Goal: Communication & Community: Answer question/provide support

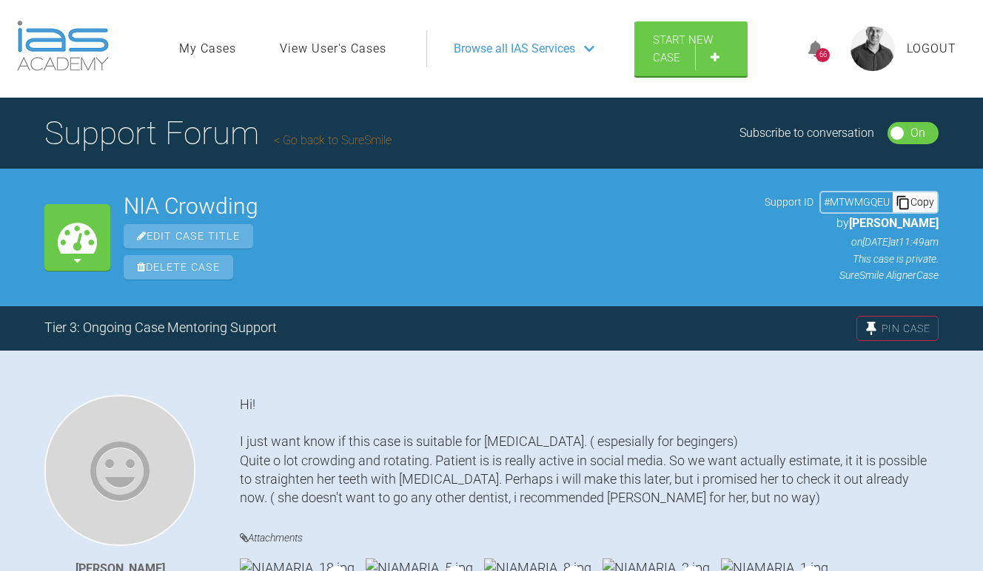
click at [345, 138] on link "Go back to SureSmile" at bounding box center [333, 140] width 118 height 14
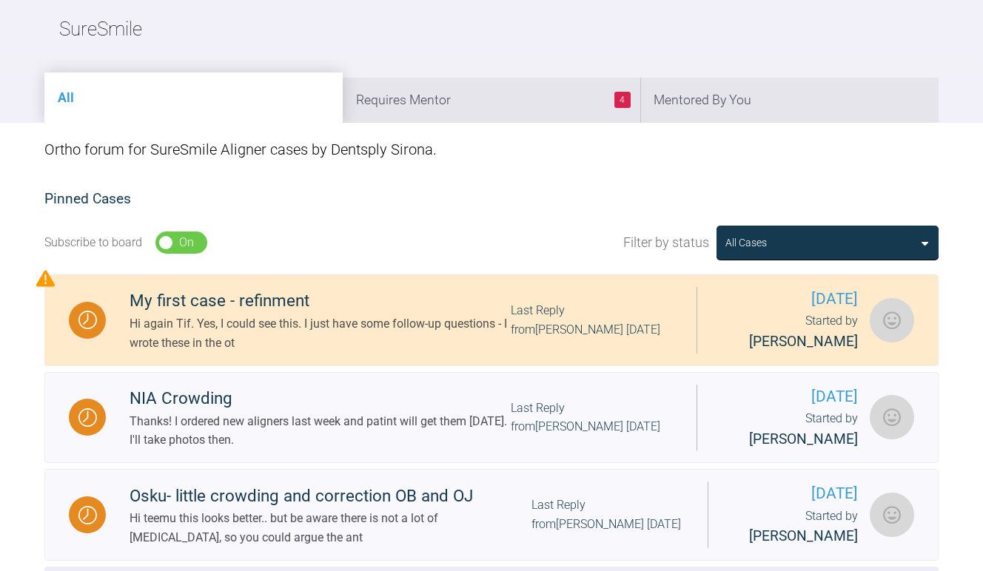
scroll to position [181, 0]
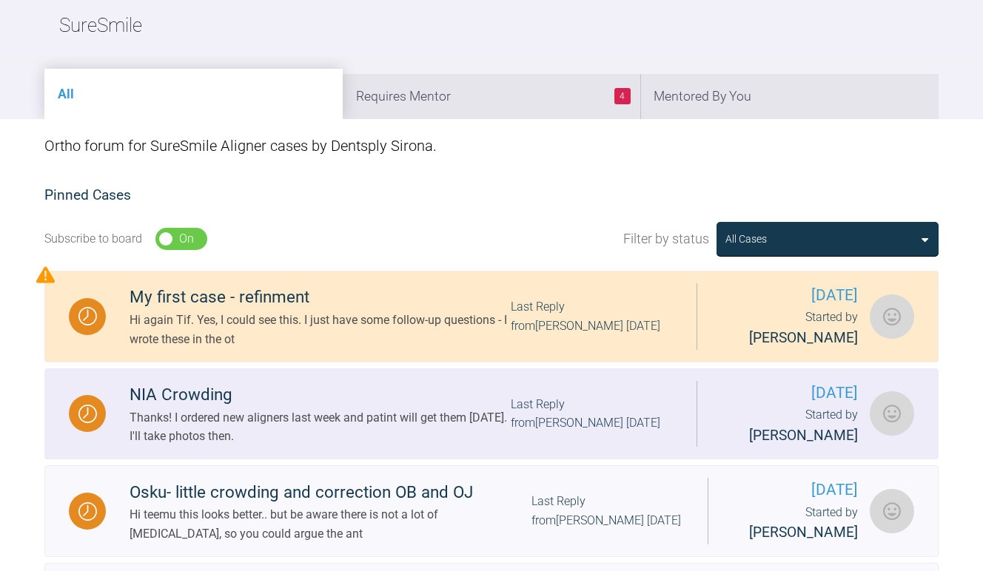
click at [822, 432] on div "Started by [PERSON_NAME]" at bounding box center [789, 426] width 137 height 41
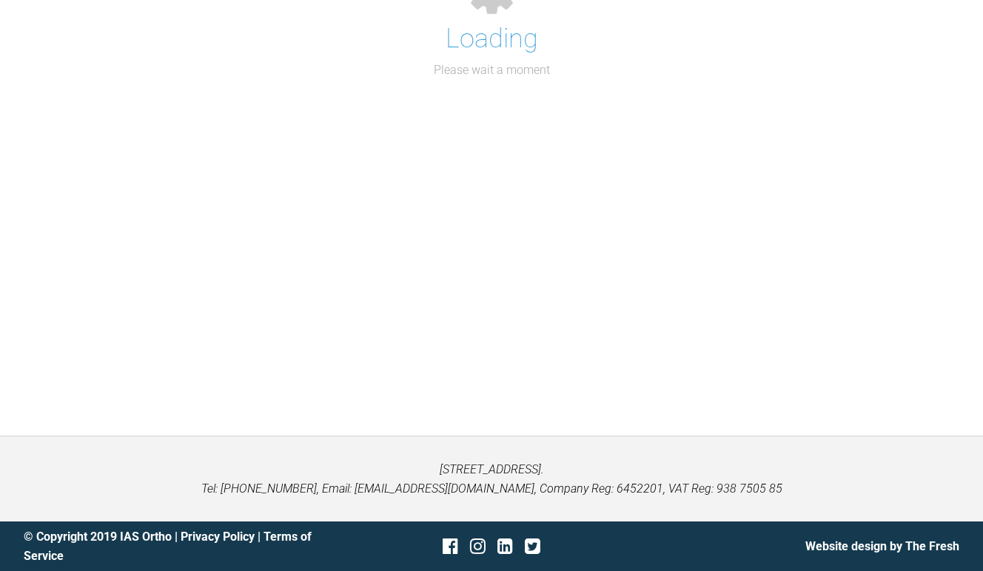
scroll to position [181, 0]
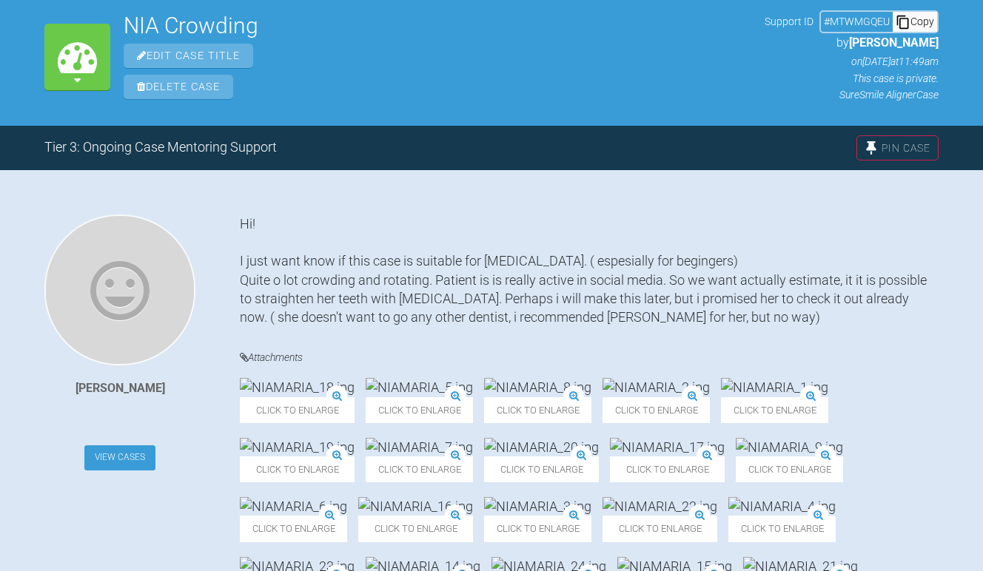
click at [126, 458] on link "View Cases" at bounding box center [119, 458] width 71 height 25
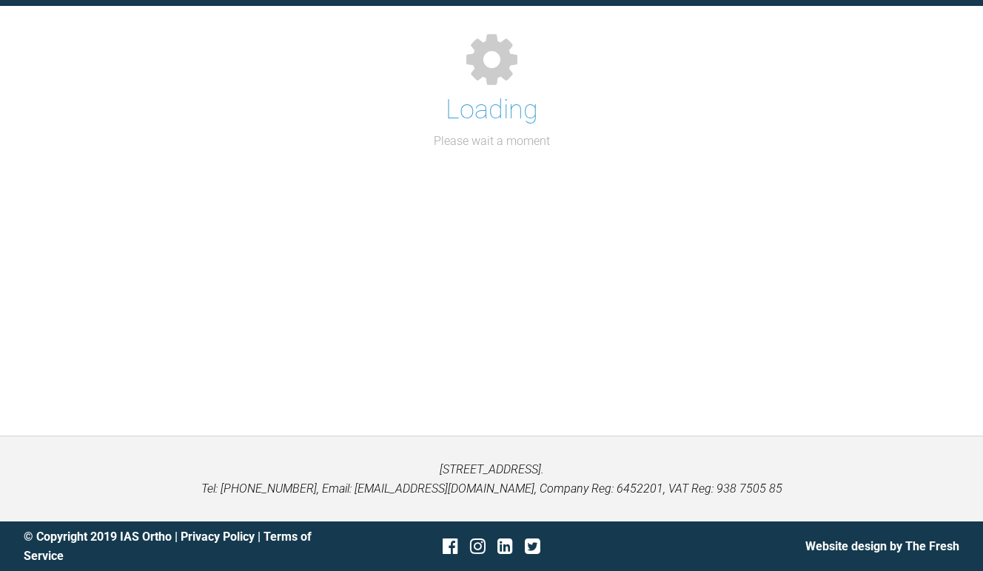
scroll to position [181, 0]
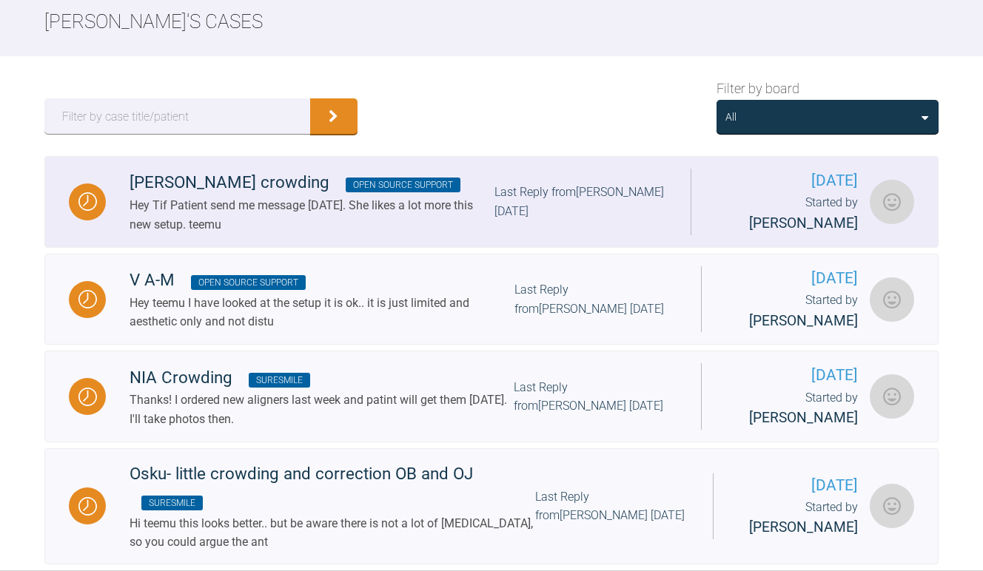
click at [195, 187] on div "[PERSON_NAME] crowding Open Source Support" at bounding box center [312, 182] width 365 height 27
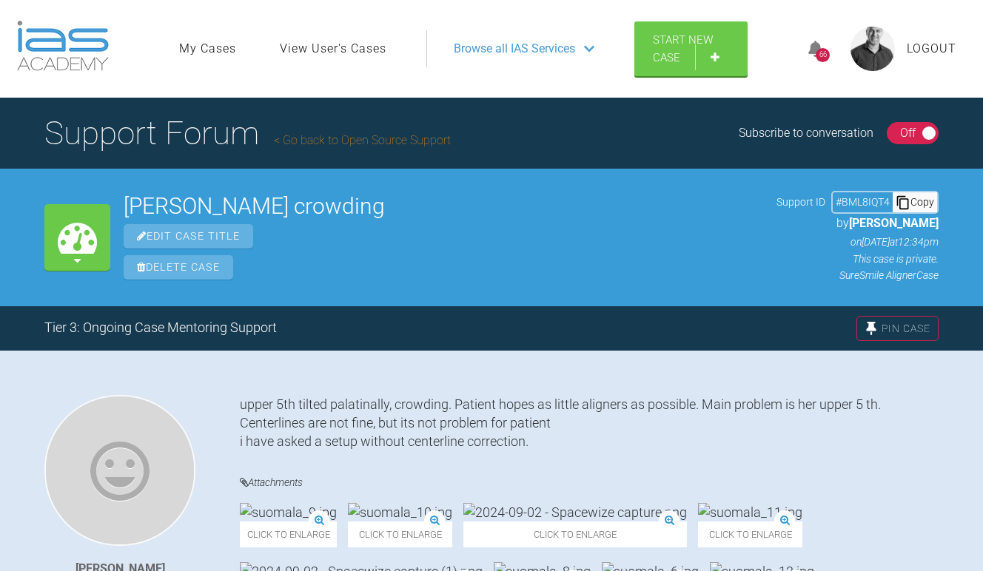
click at [920, 134] on div "On Off" at bounding box center [913, 133] width 53 height 22
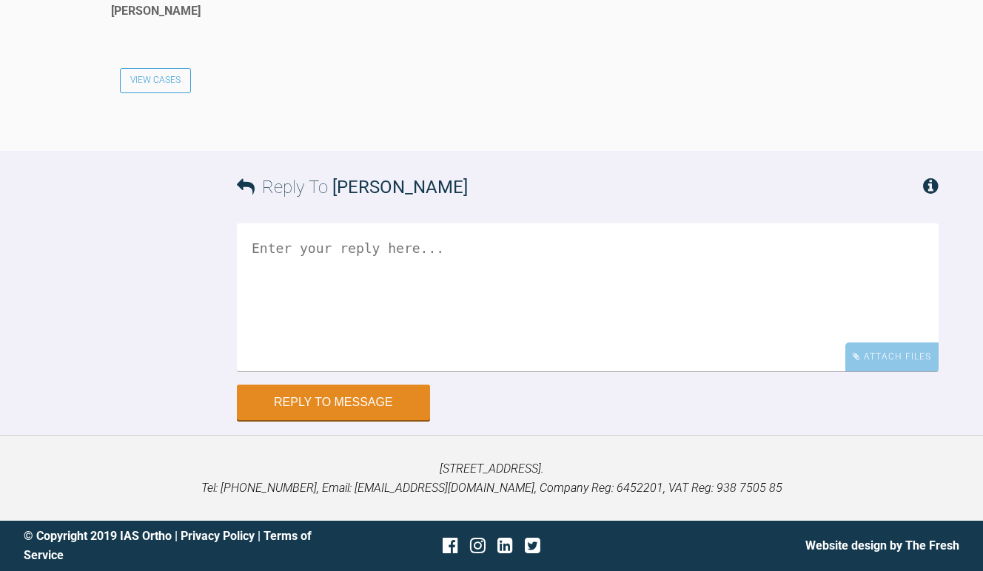
scroll to position [4781, 0]
click at [372, 322] on textarea at bounding box center [588, 298] width 702 height 148
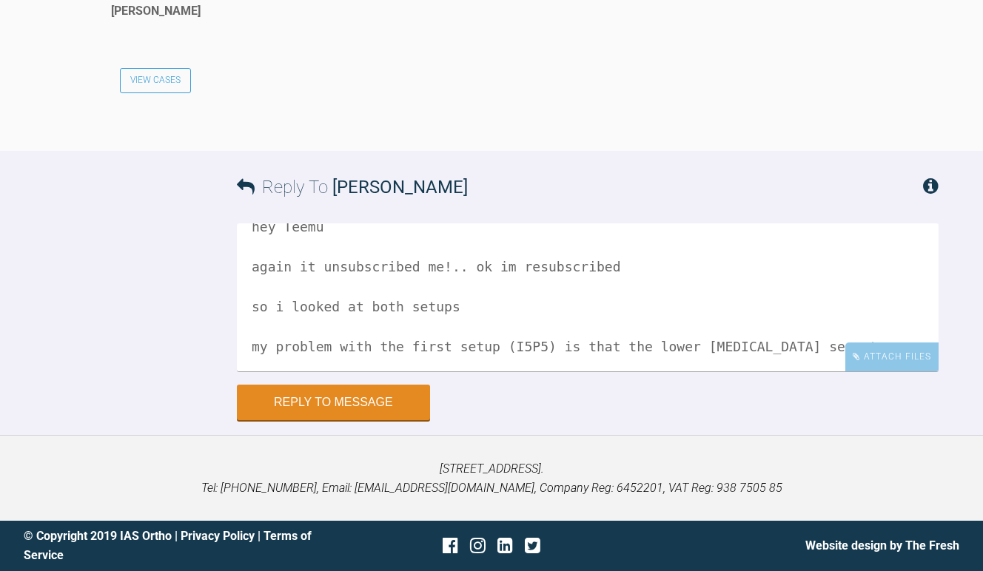
scroll to position [36, 0]
click at [839, 338] on textarea "hey Teemu again it unsubscribed me!.. ok im resubscribed so i looked at both se…" at bounding box center [588, 298] width 702 height 148
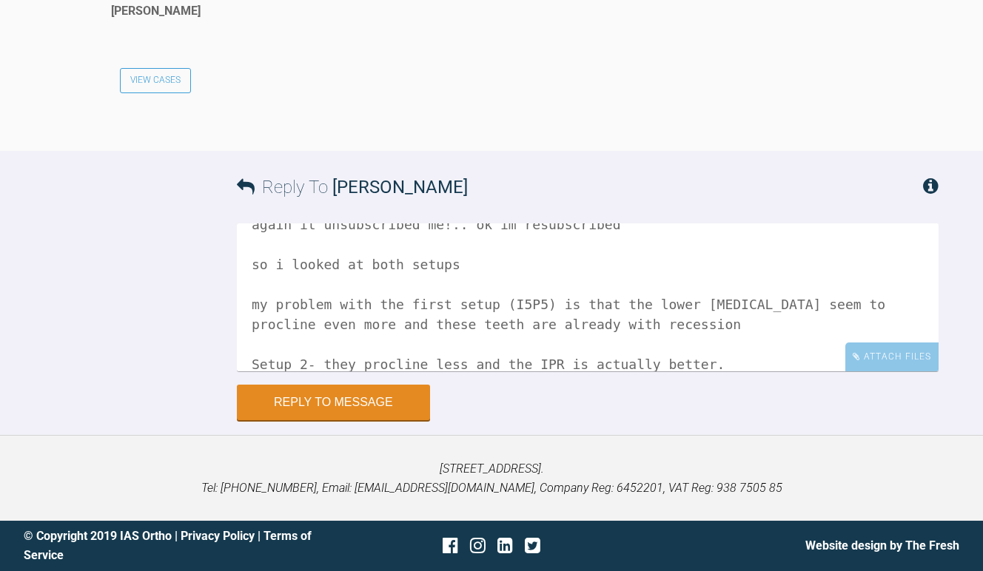
scroll to position [101, 0]
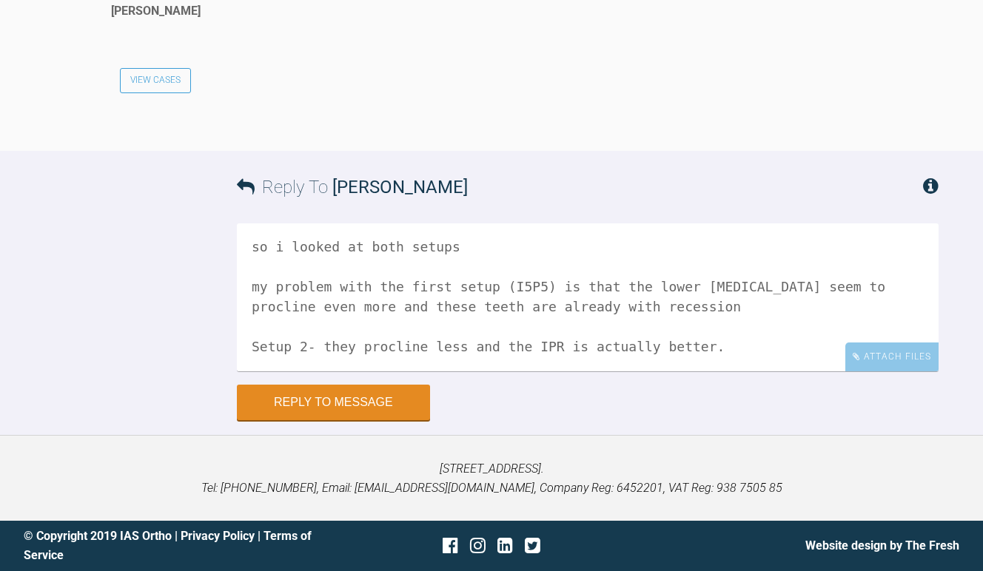
click at [760, 338] on textarea "hey Teemu again it unsubscribed me!.. ok im resubscribed so i looked at both se…" at bounding box center [588, 298] width 702 height 148
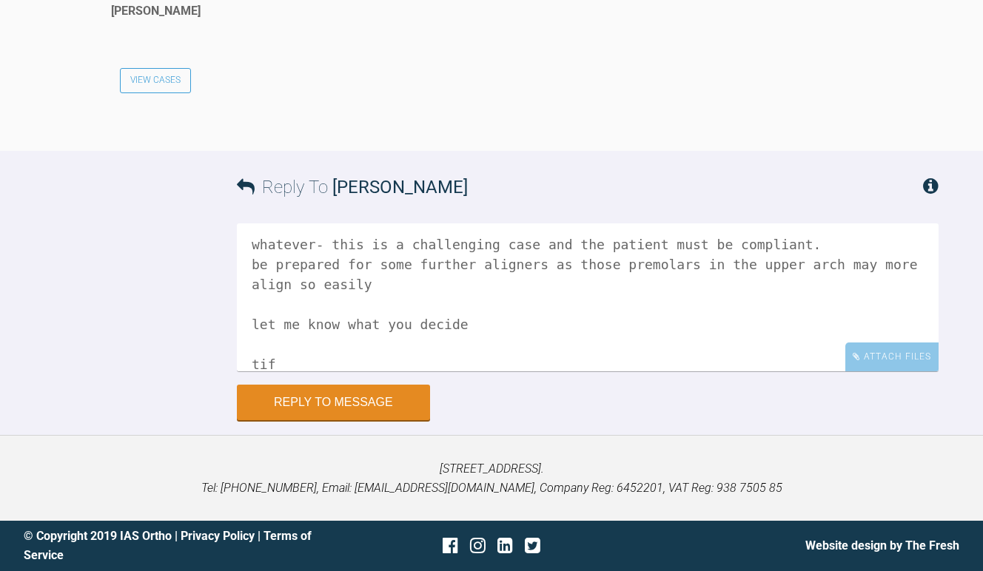
scroll to position [303, 0]
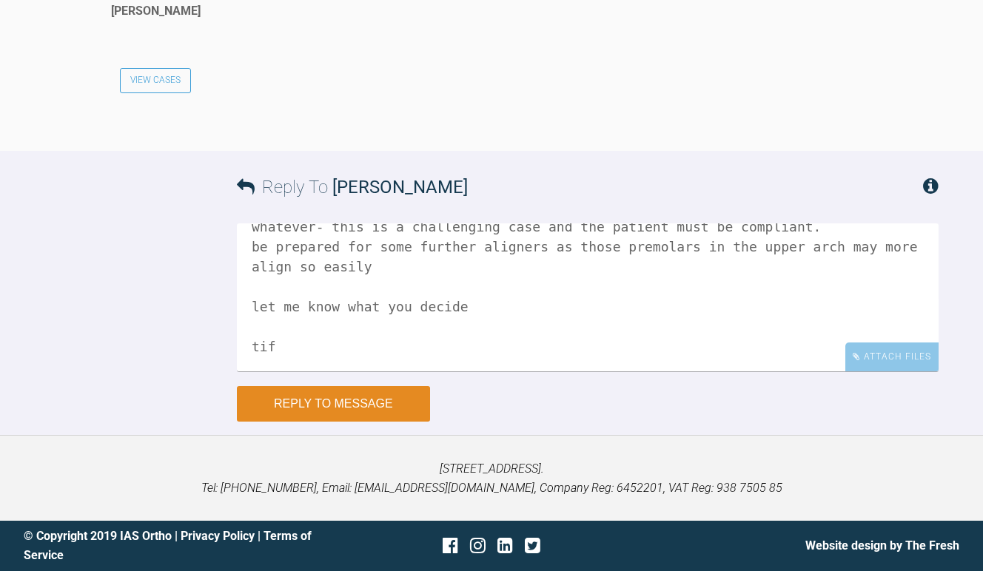
type textarea "hey Teemu again it unsubscribed me!.. ok im resubscribed so i looked at both se…"
click at [364, 420] on button "Reply to Message" at bounding box center [333, 404] width 193 height 36
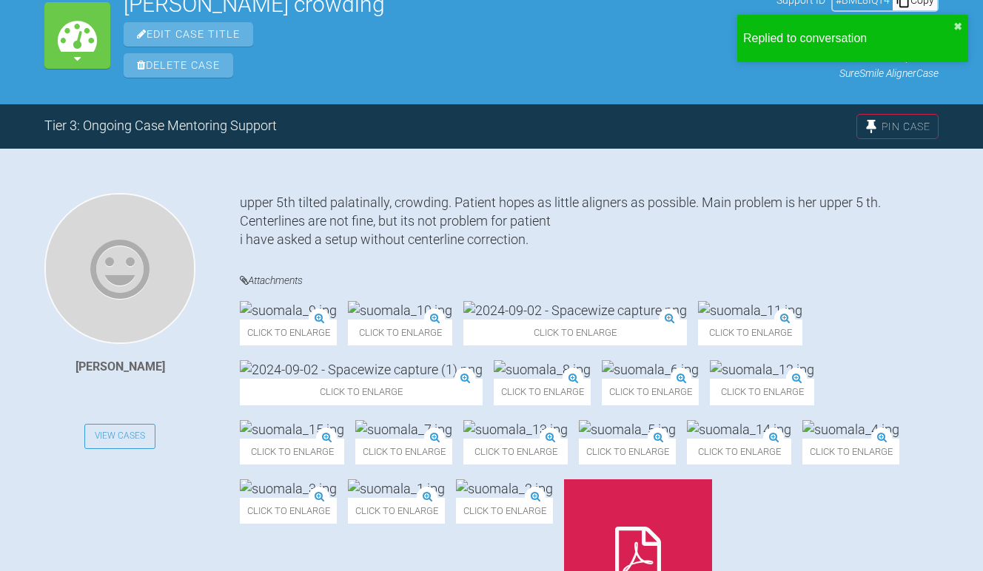
scroll to position [0, 0]
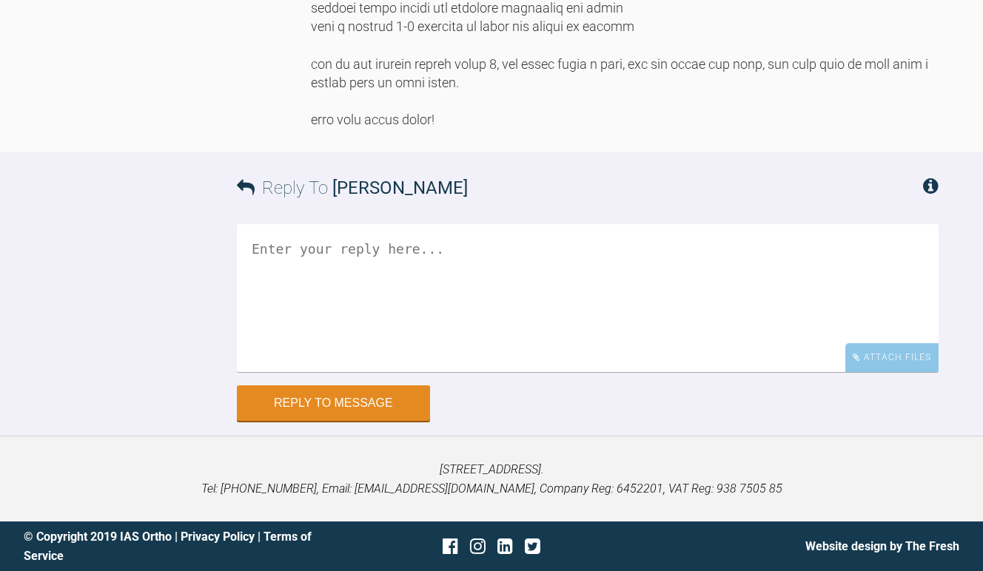
scroll to position [19358, 0]
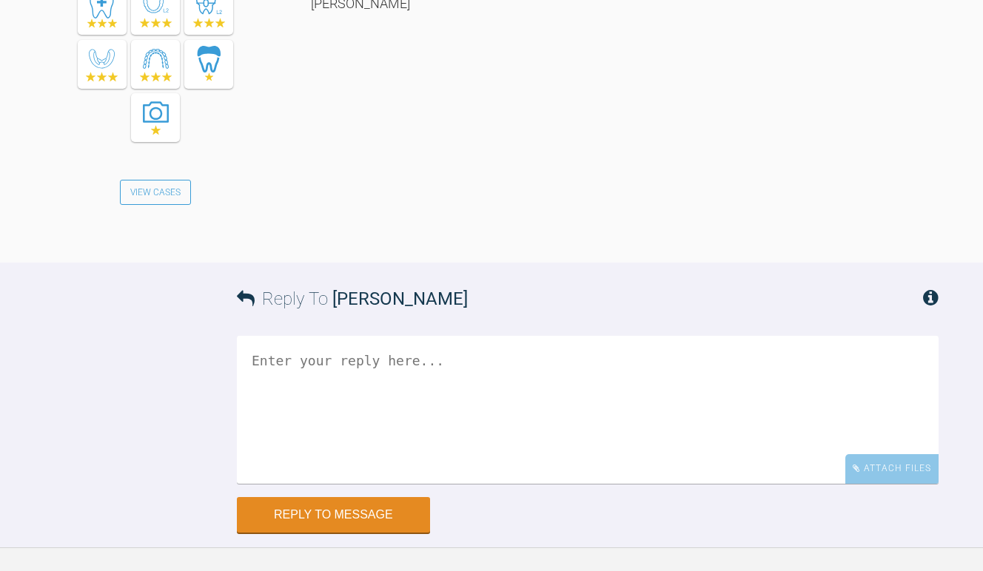
scroll to position [4583, 0]
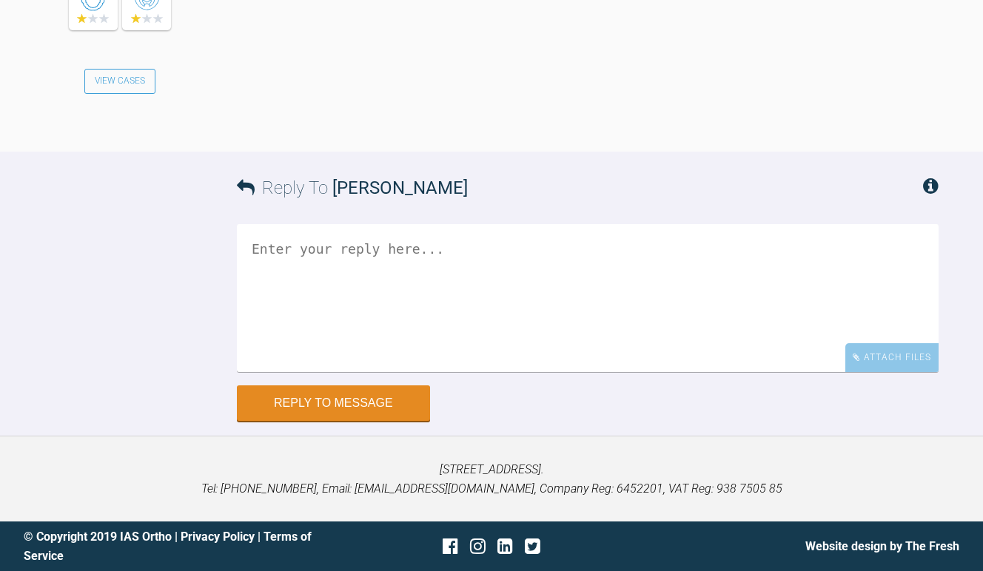
scroll to position [2244, 0]
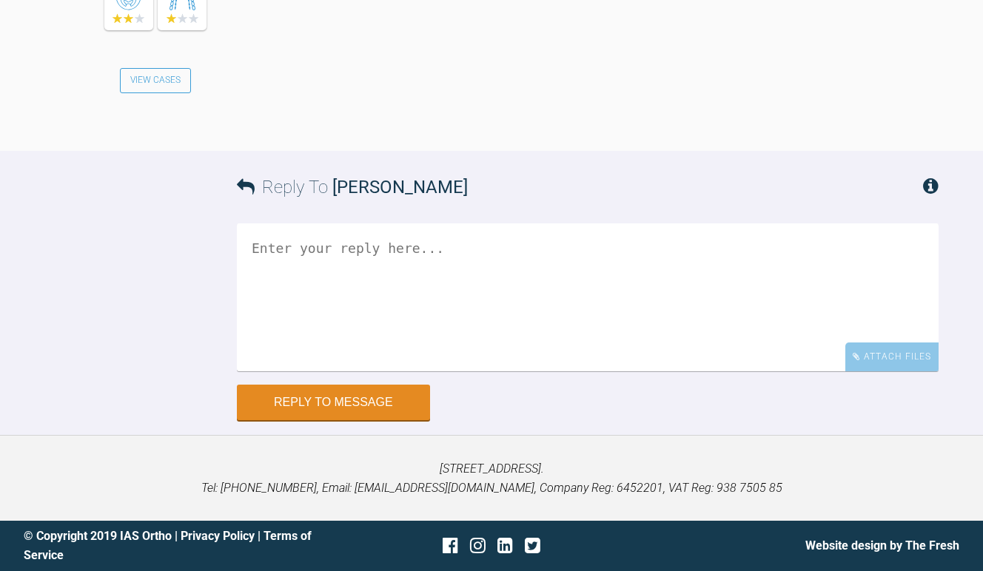
scroll to position [1877, 0]
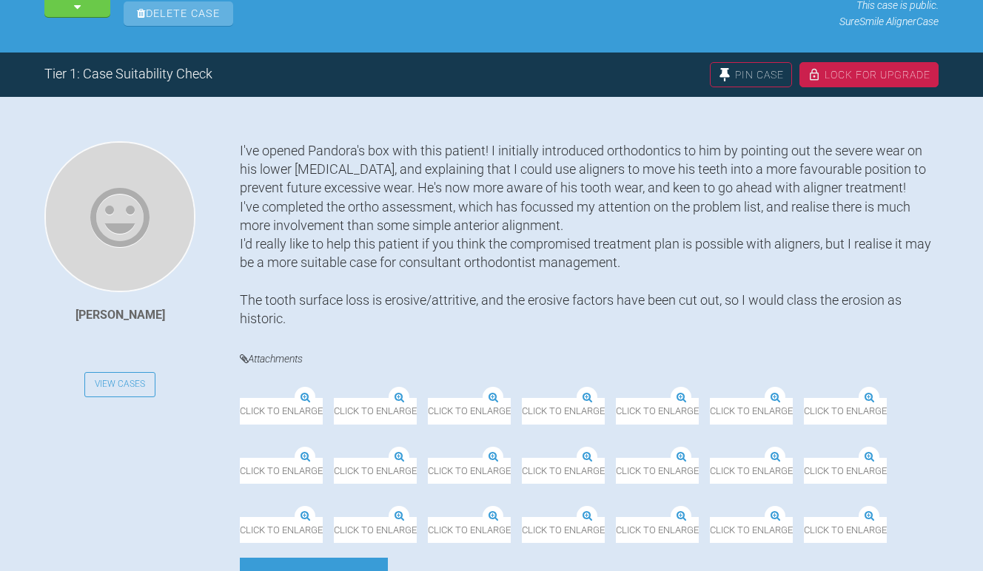
scroll to position [249, 0]
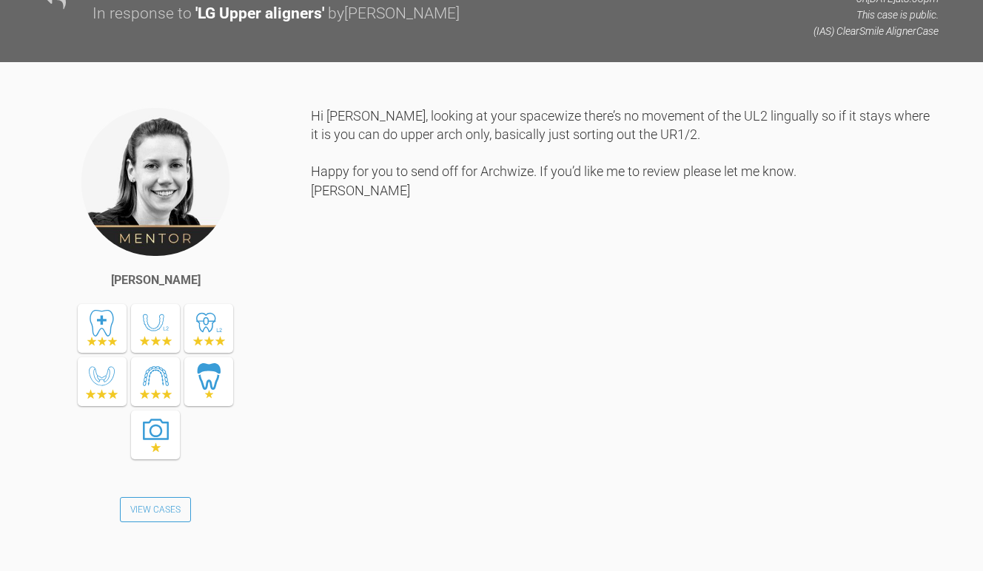
scroll to position [1714, 0]
